Goal: Information Seeking & Learning: Learn about a topic

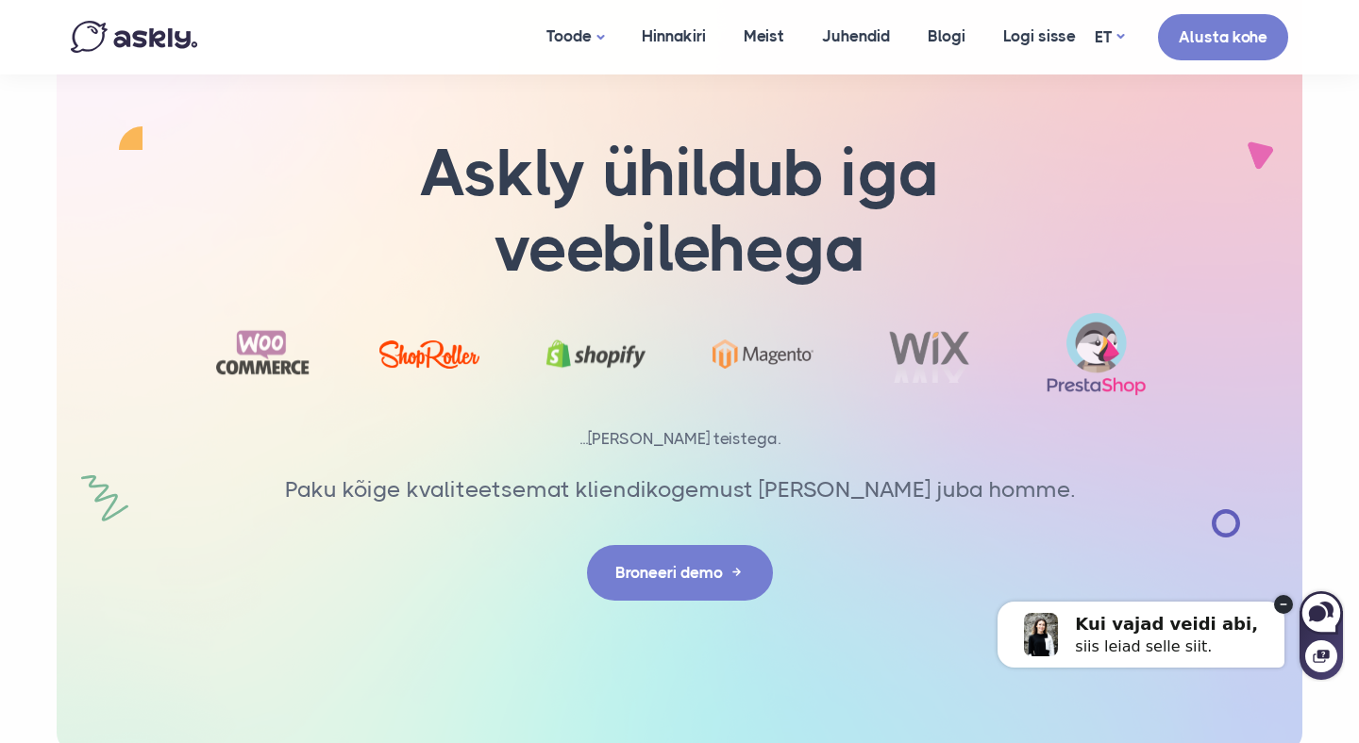
scroll to position [5937, 0]
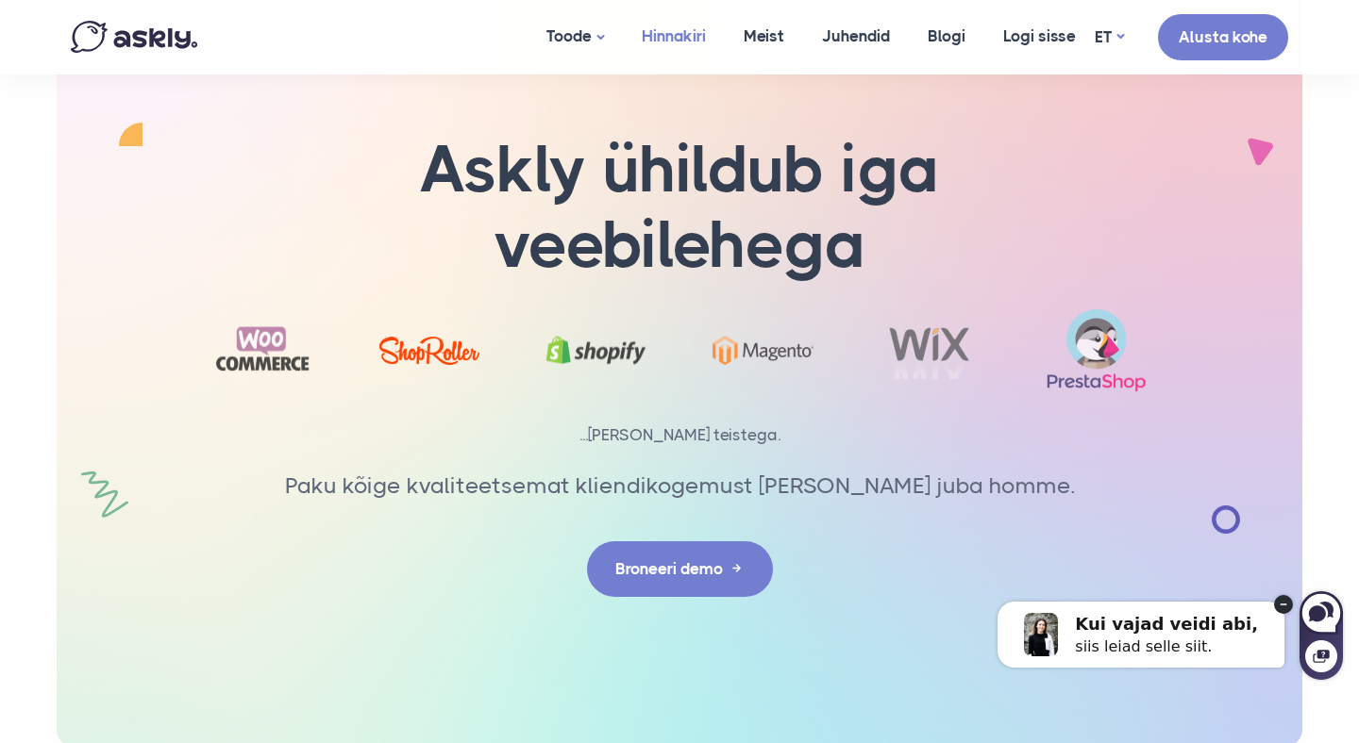
click at [674, 39] on link "Hinnakiri" at bounding box center [674, 36] width 102 height 73
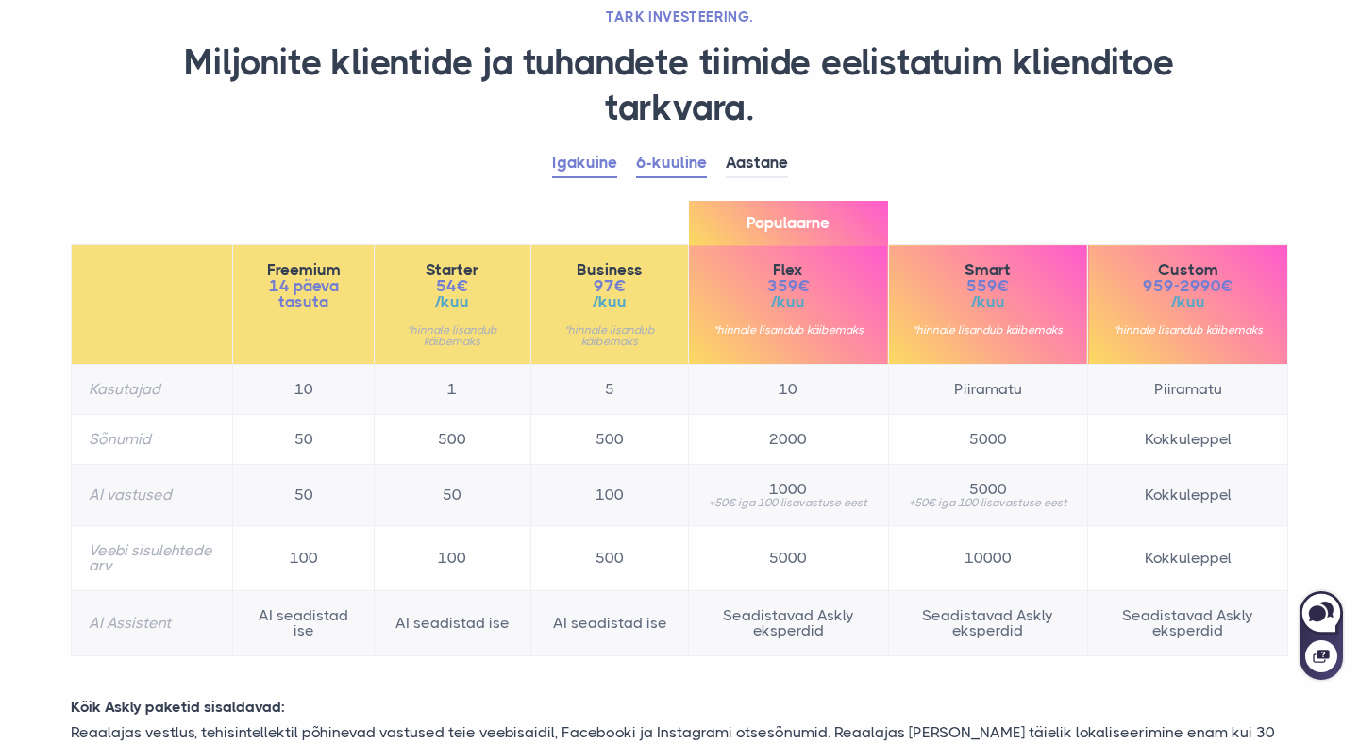
scroll to position [146, 0]
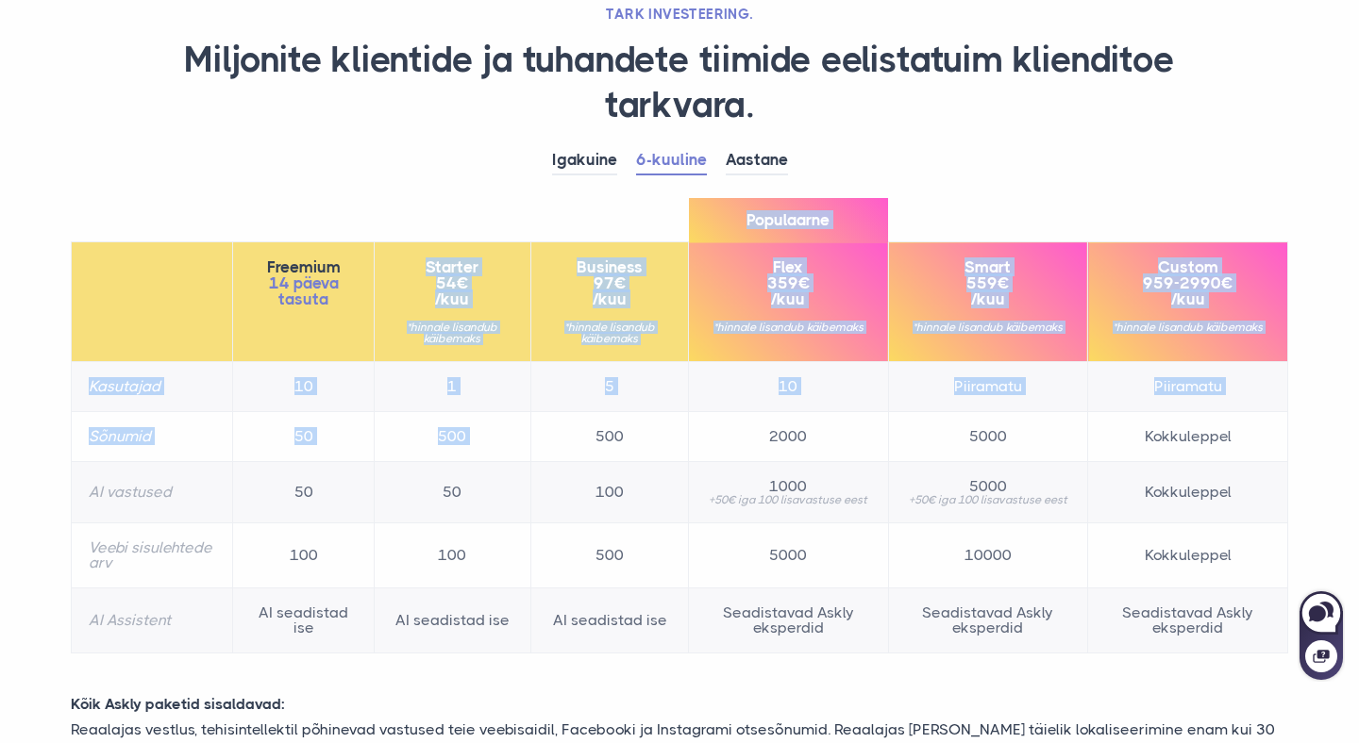
drag, startPoint x: 435, startPoint y: 253, endPoint x: 693, endPoint y: 418, distance: 306.0
click at [692, 418] on table "Freemium 14 päeva tasuta Starter 54€ /kuu *hinnale lisandub käibemaks Business …" at bounding box center [679, 448] width 1217 height 412
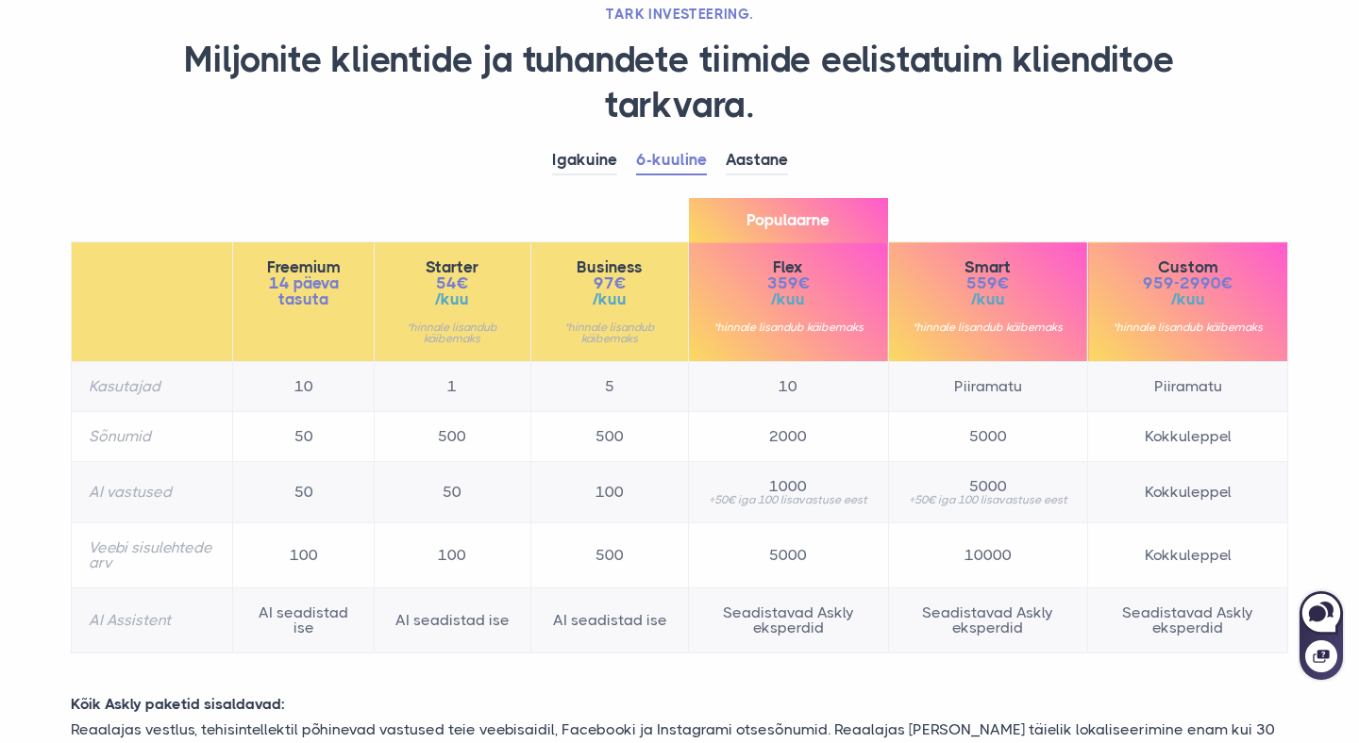
click at [640, 481] on td "100" at bounding box center [610, 492] width 158 height 61
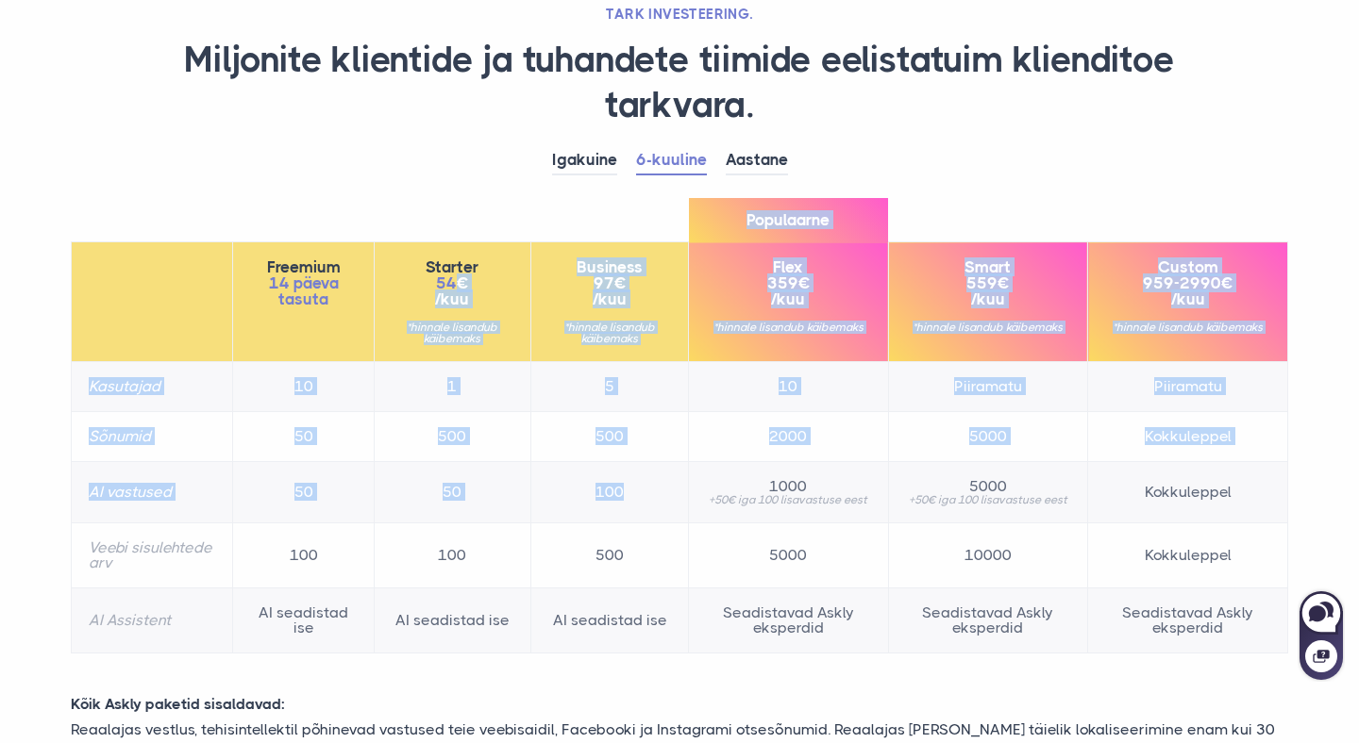
drag, startPoint x: 637, startPoint y: 504, endPoint x: 460, endPoint y: 289, distance: 278.2
click at [459, 289] on table "Freemium 14 päeva tasuta Starter 54€ /kuu *hinnale lisandub käibemaks Business …" at bounding box center [679, 448] width 1217 height 412
click at [454, 282] on span "54€" at bounding box center [453, 284] width 123 height 16
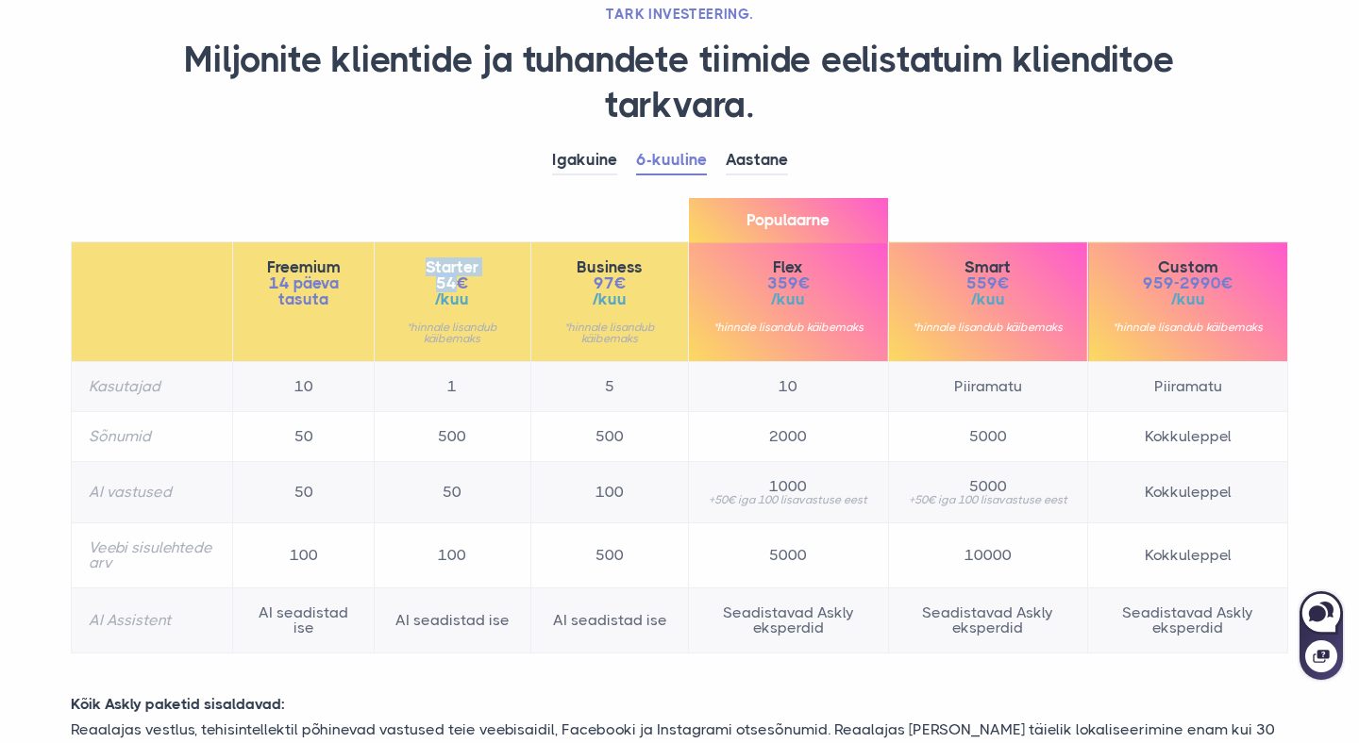
drag, startPoint x: 458, startPoint y: 282, endPoint x: 406, endPoint y: 256, distance: 58.2
click at [406, 256] on th "Starter 54€ /kuu *hinnale lisandub käibemaks" at bounding box center [453, 302] width 158 height 120
click at [454, 181] on div "Igakuine 6-kuuline Aastane Freemium 14 päeva tasuta 10" at bounding box center [679, 409] width 1245 height 526
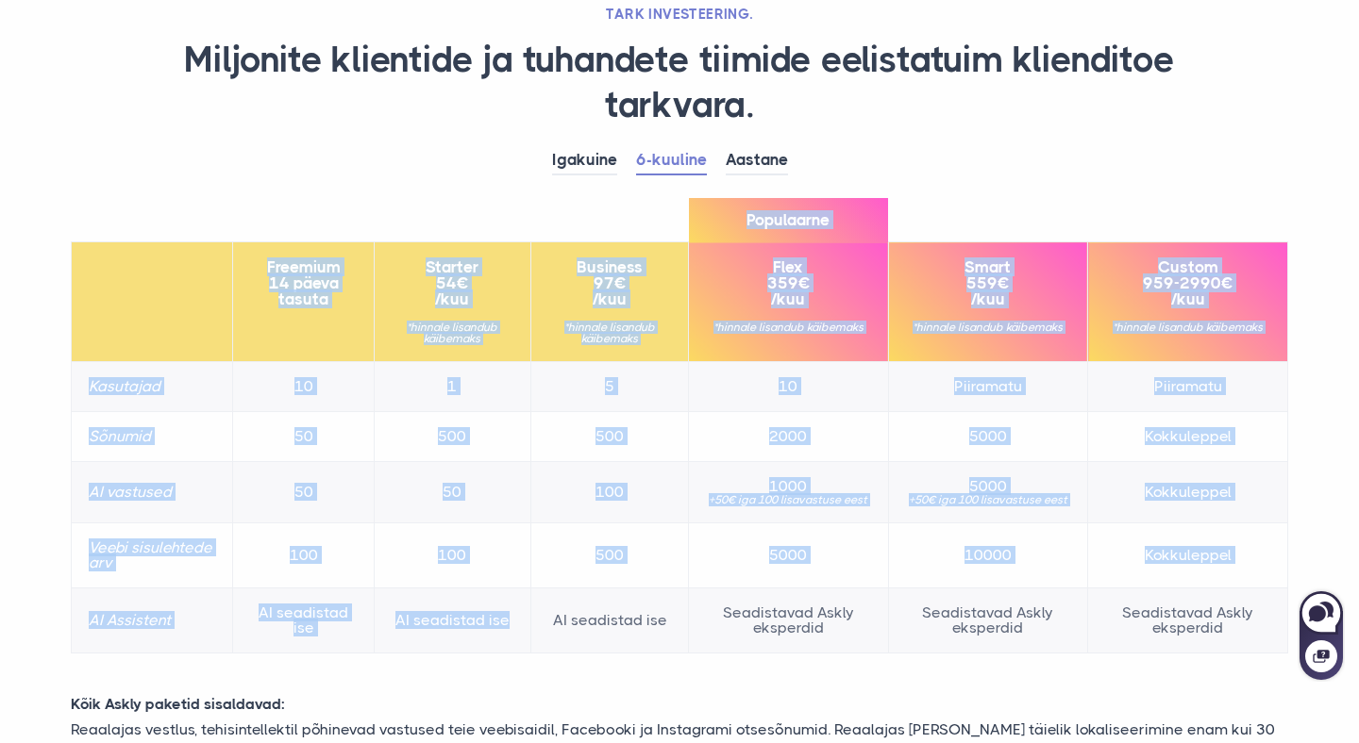
drag, startPoint x: 269, startPoint y: 280, endPoint x: 379, endPoint y: 626, distance: 363.4
click at [380, 628] on table "Freemium 14 päeva tasuta Starter 54€ /kuu *hinnale lisandub käibemaks Business …" at bounding box center [679, 448] width 1217 height 412
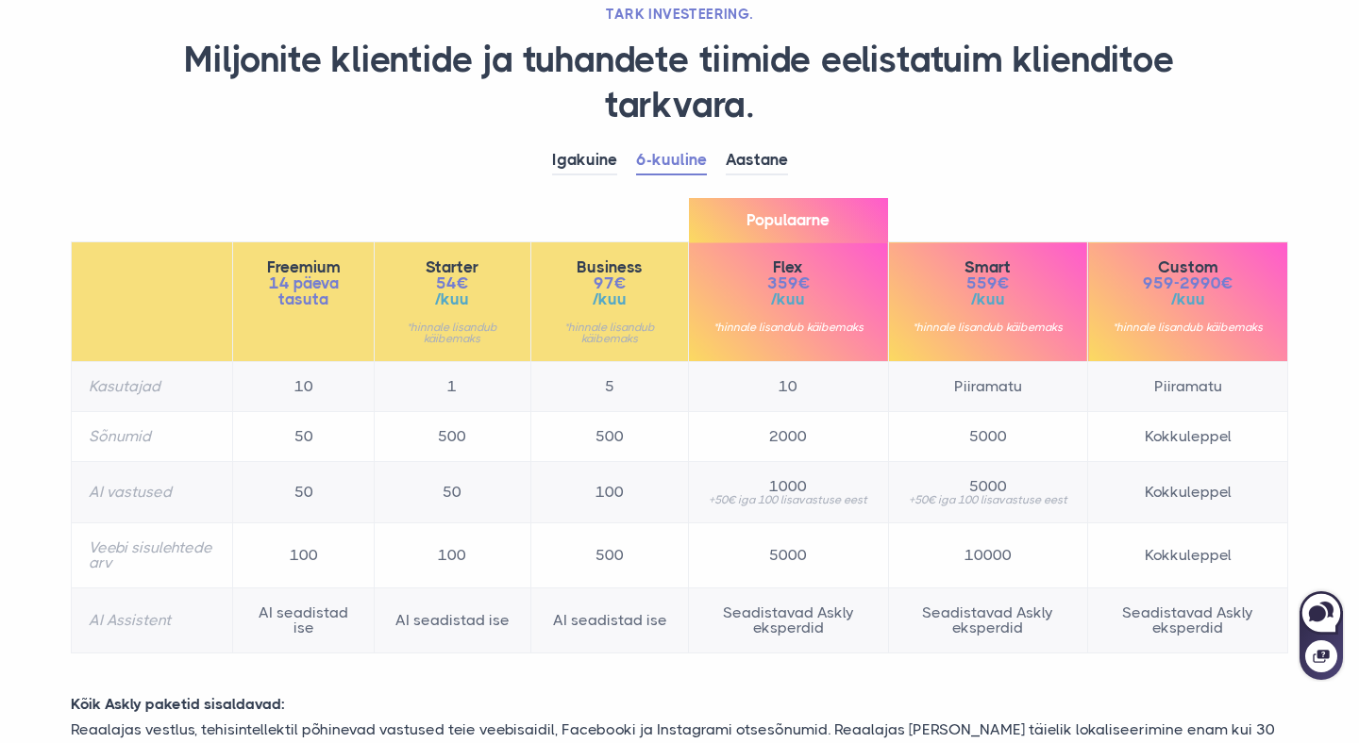
click at [404, 126] on h1 "Miljonite klientide ja tuhandete tiimide eelistatuim klienditoe tarkvara." at bounding box center [679, 83] width 1217 height 90
